Goal: Find contact information

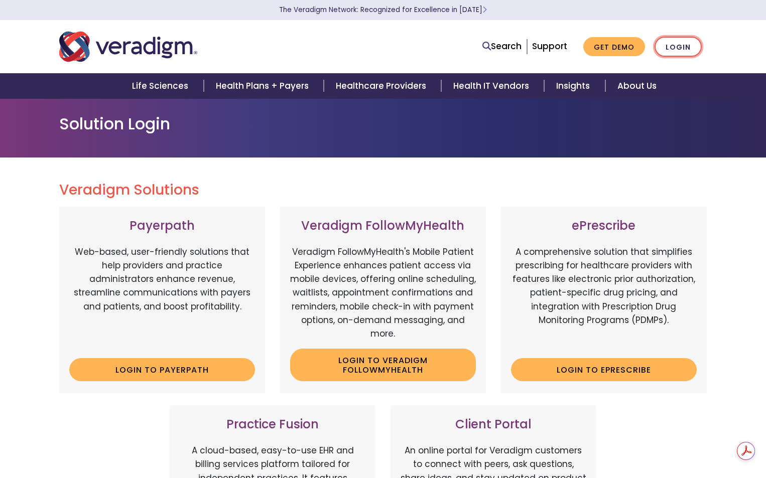
click at [668, 45] on link "Login" at bounding box center [677, 47] width 47 height 21
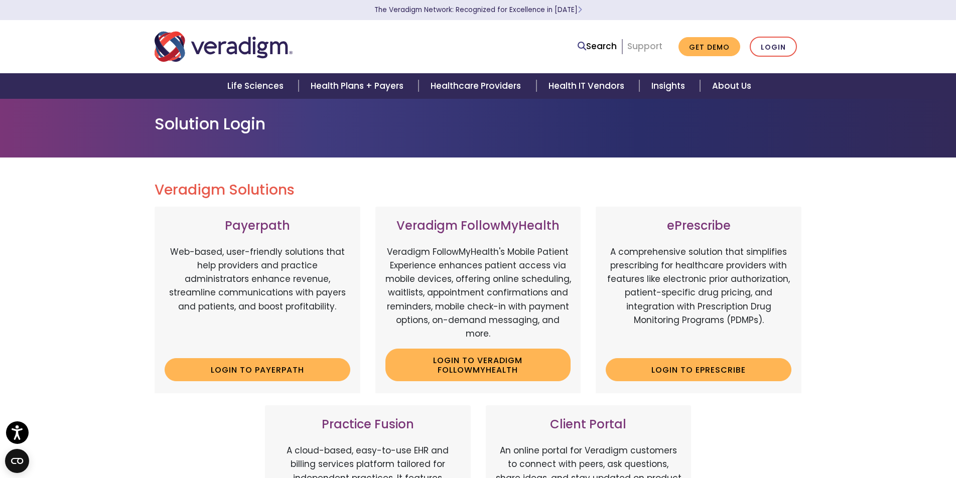
click at [645, 46] on link "Support" at bounding box center [644, 46] width 35 height 12
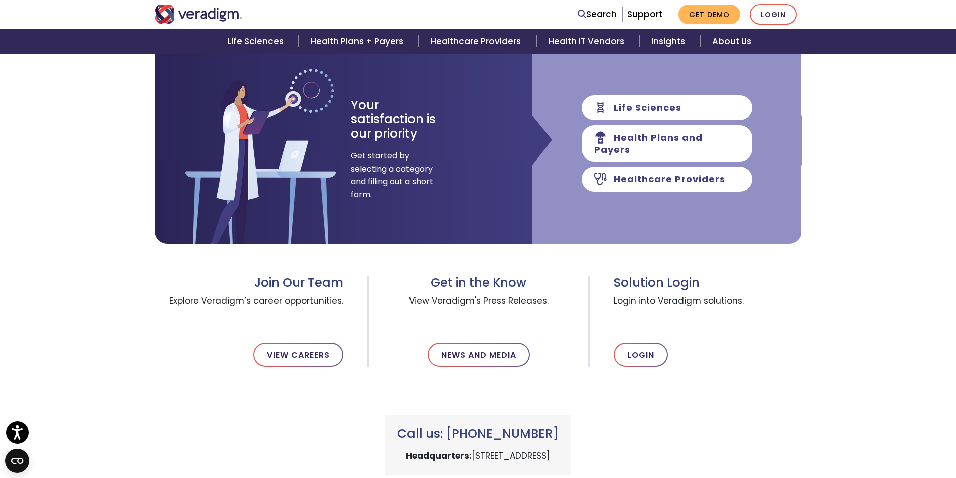
scroll to position [201, 0]
